Goal: Download file/media

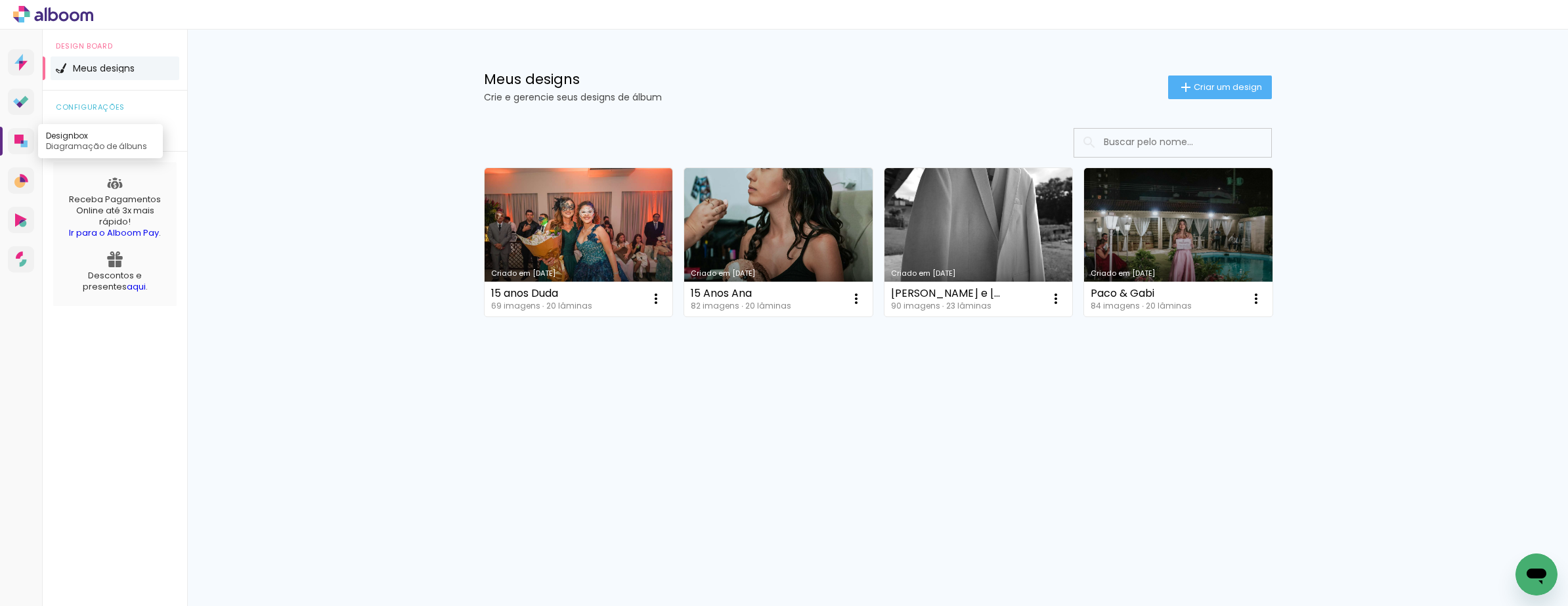
click at [27, 143] on icon at bounding box center [24, 143] width 7 height 7
click at [1191, 212] on link "Criado em [DATE]" at bounding box center [1179, 242] width 188 height 149
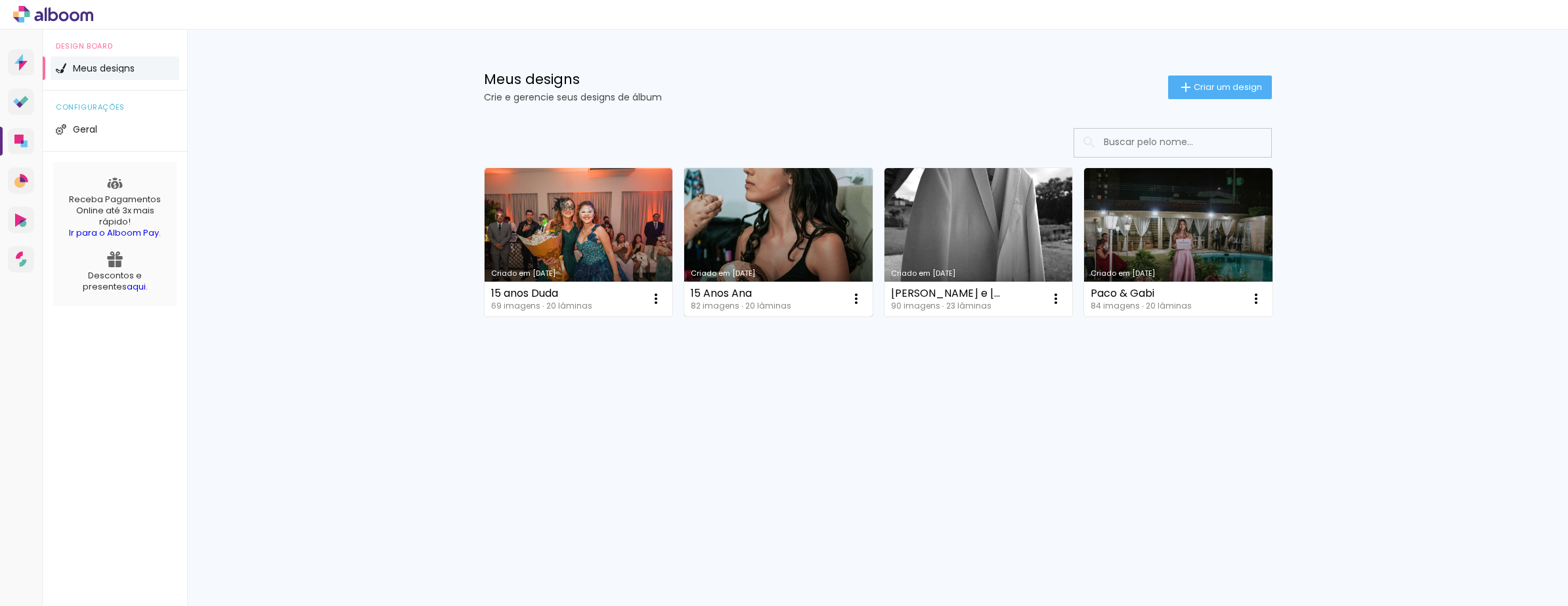
click at [756, 223] on link "Criado em [DATE]" at bounding box center [779, 242] width 188 height 149
